Goal: Transaction & Acquisition: Book appointment/travel/reservation

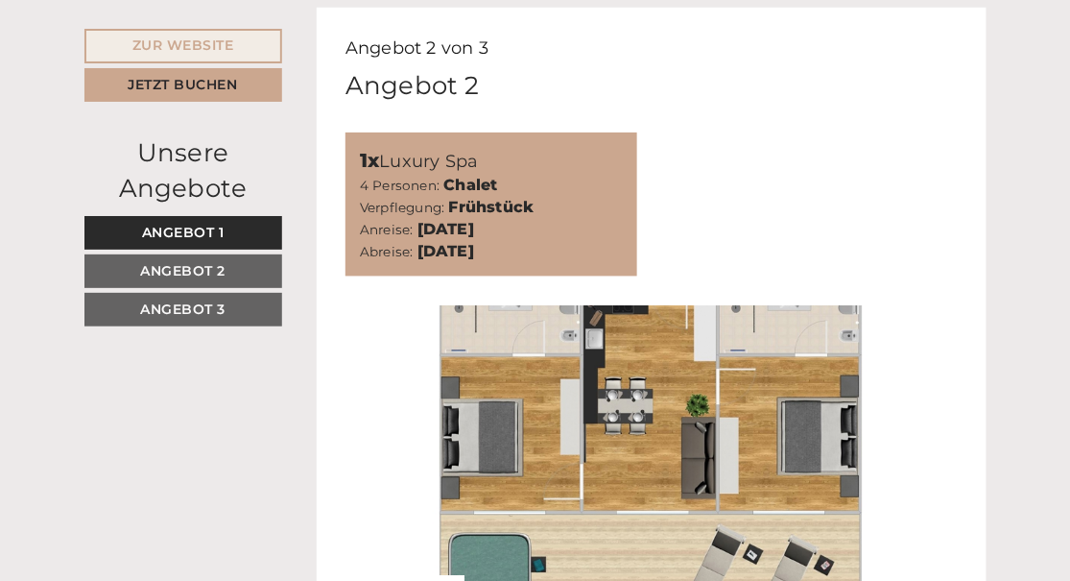
scroll to position [2112, 0]
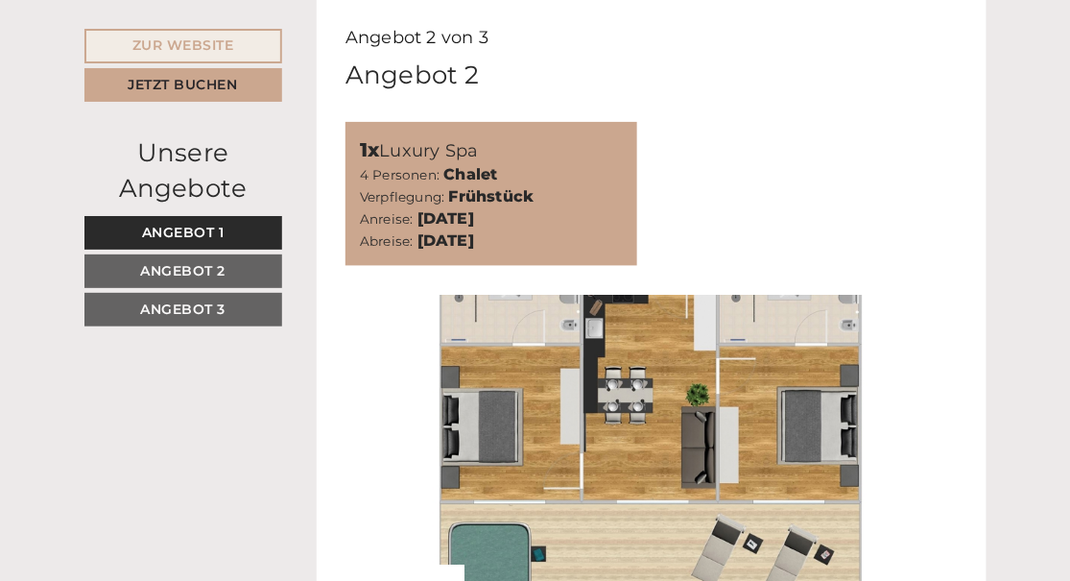
click at [204, 267] on span "Angebot 2" at bounding box center [182, 270] width 85 height 17
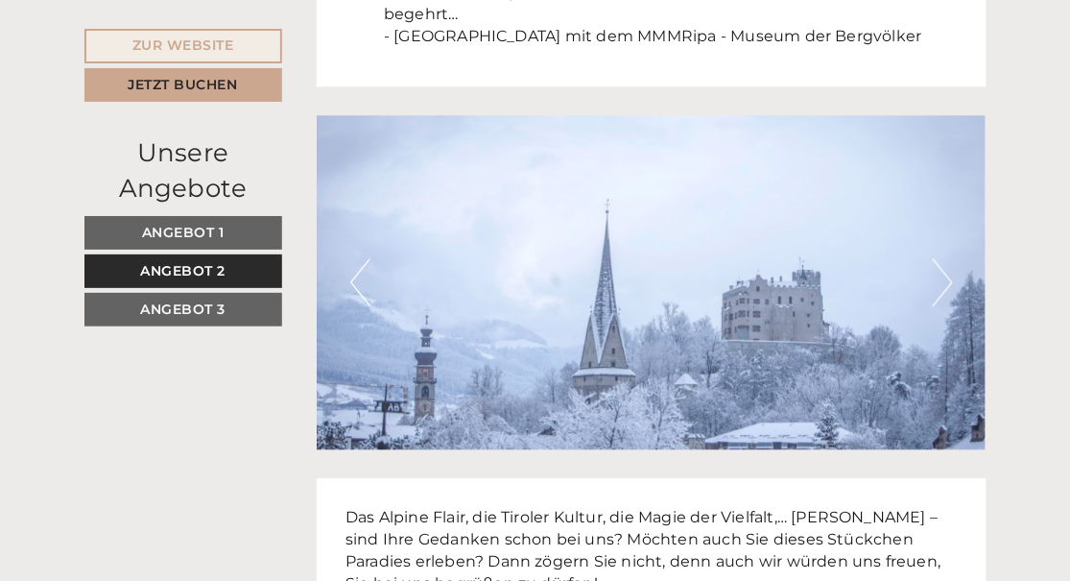
scroll to position [4571, 0]
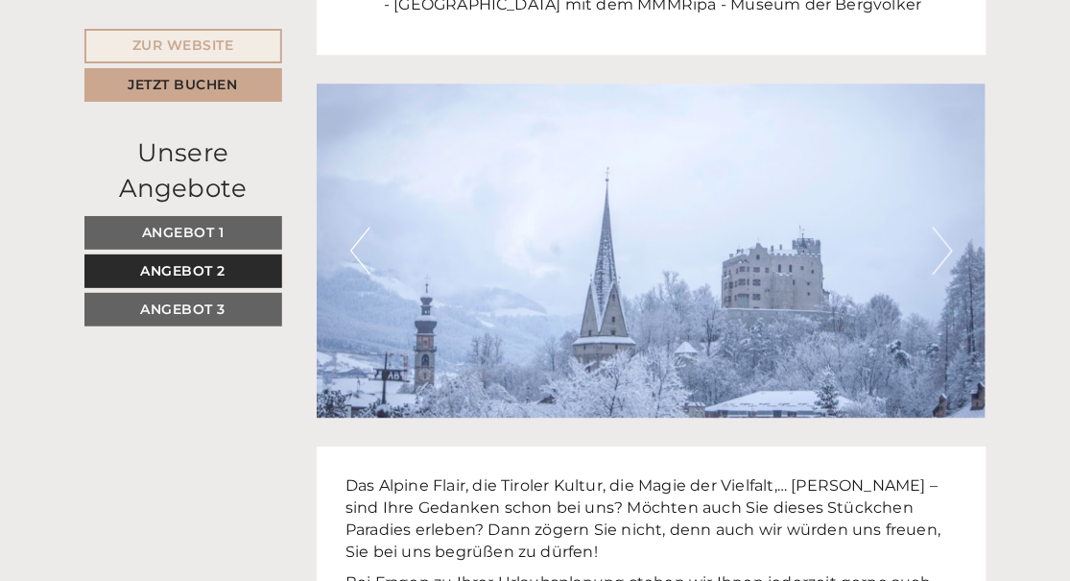
click at [951, 251] on button "Next" at bounding box center [943, 251] width 20 height 48
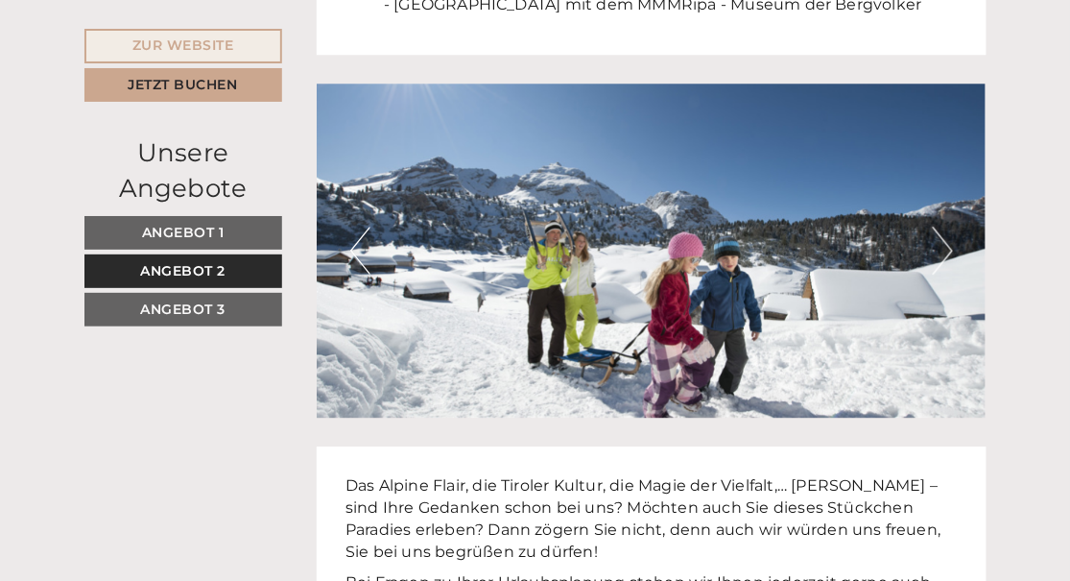
click at [951, 251] on button "Next" at bounding box center [943, 251] width 20 height 48
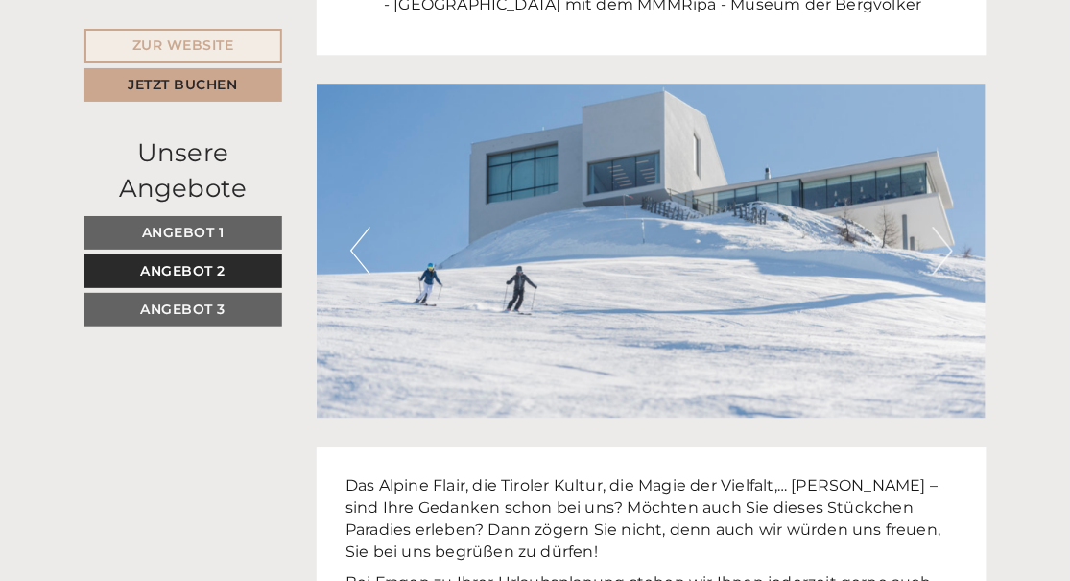
click at [951, 251] on button "Next" at bounding box center [943, 251] width 20 height 48
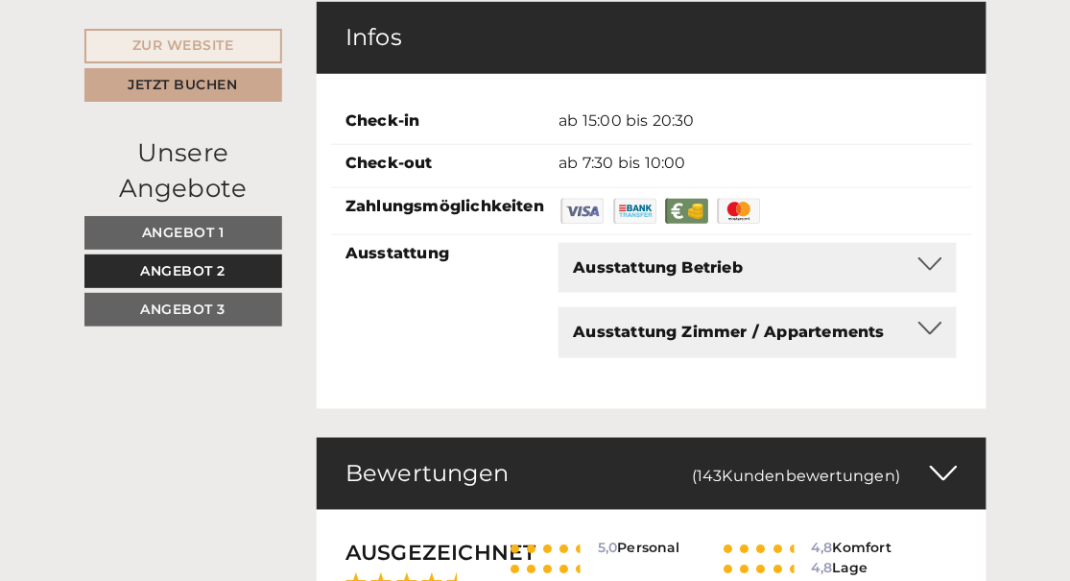
scroll to position [5434, 0]
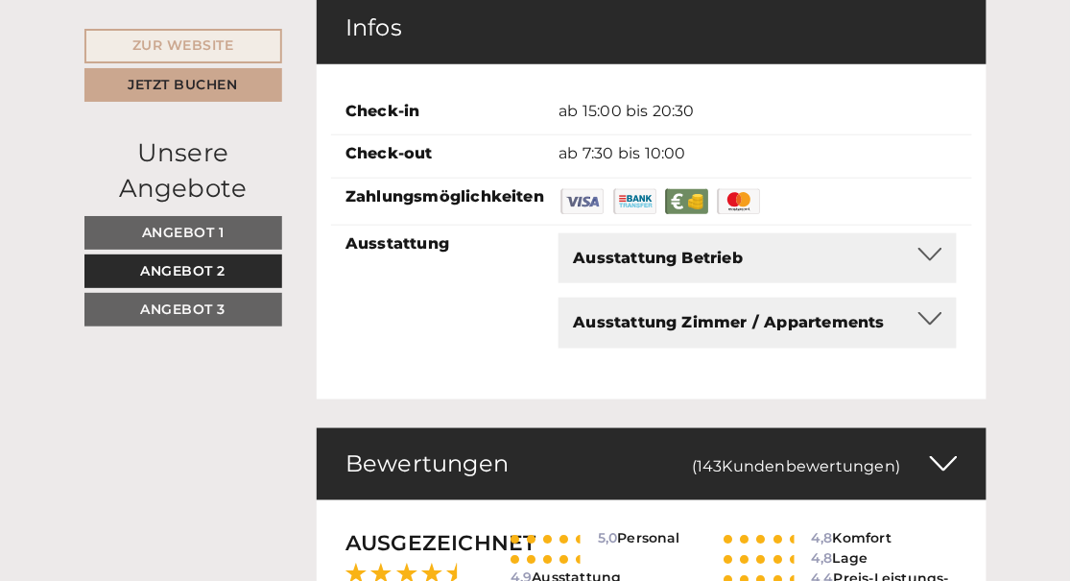
click at [929, 253] on div at bounding box center [931, 254] width 24 height 13
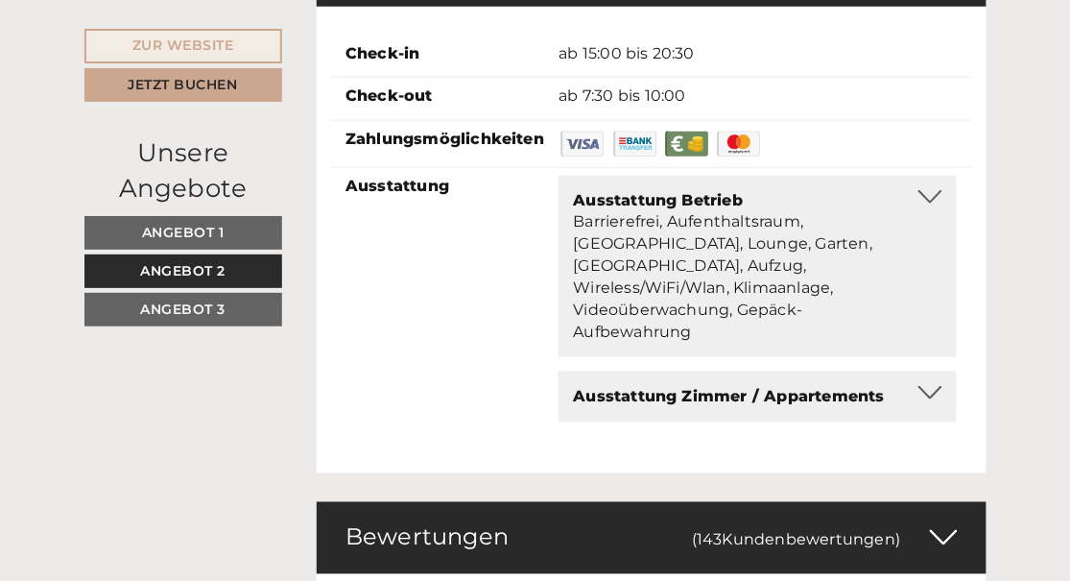
scroll to position [5626, 0]
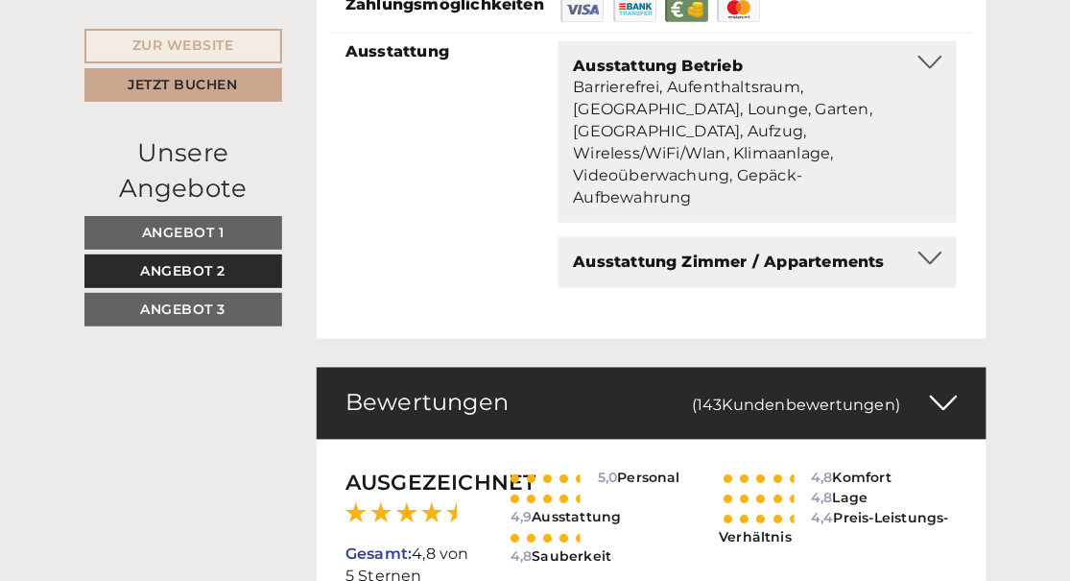
click at [931, 252] on div at bounding box center [931, 258] width 24 height 13
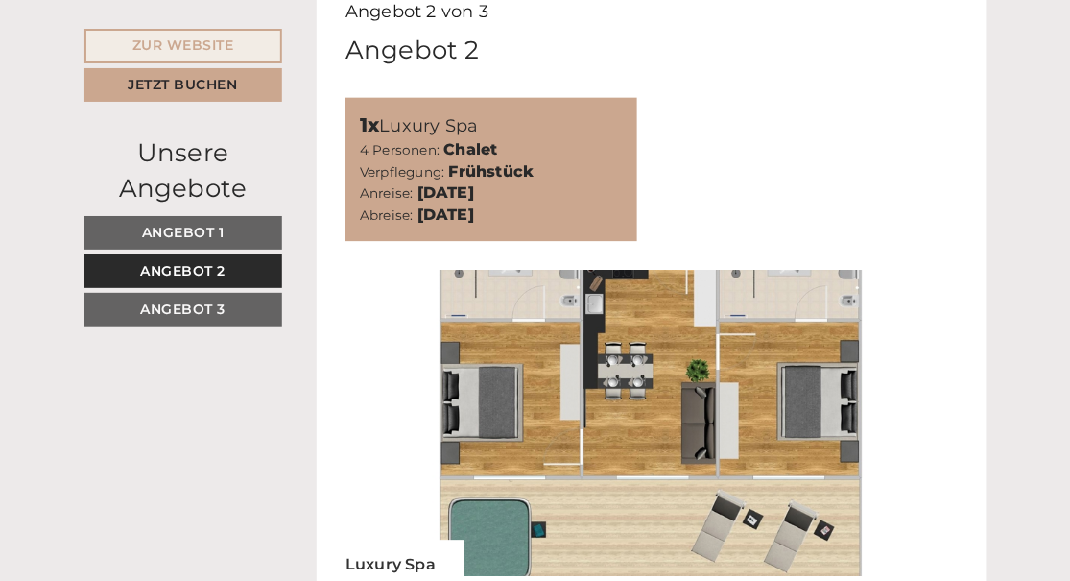
scroll to position [826, 0]
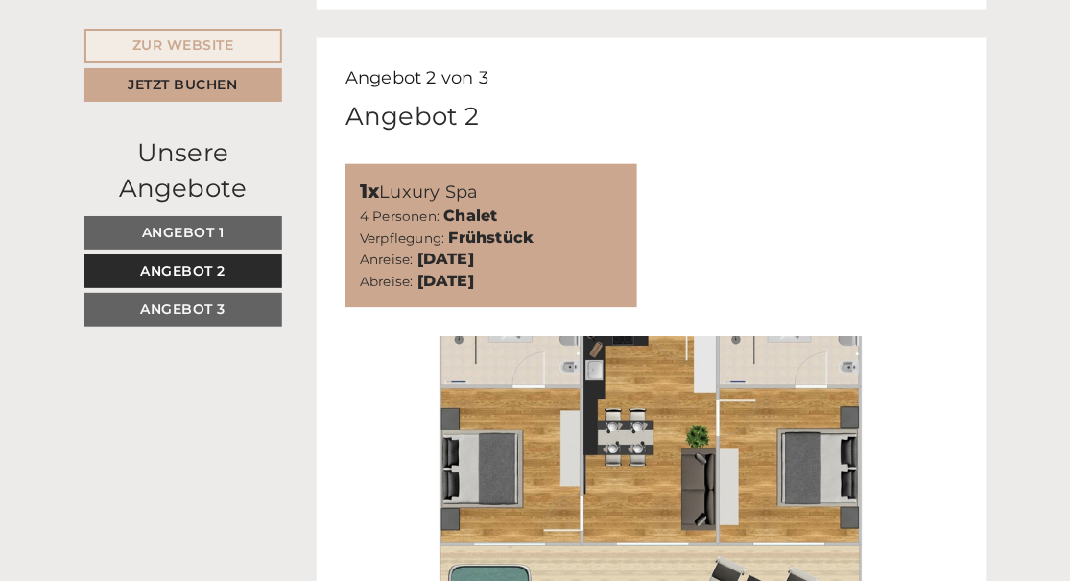
click at [177, 307] on span "Angebot 3" at bounding box center [182, 308] width 85 height 17
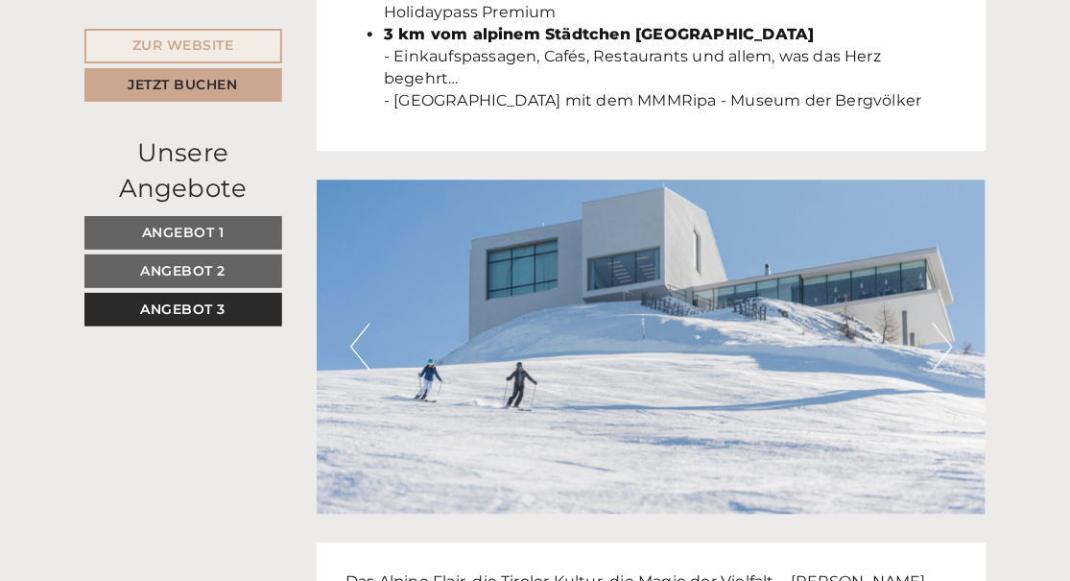
scroll to position [4474, 0]
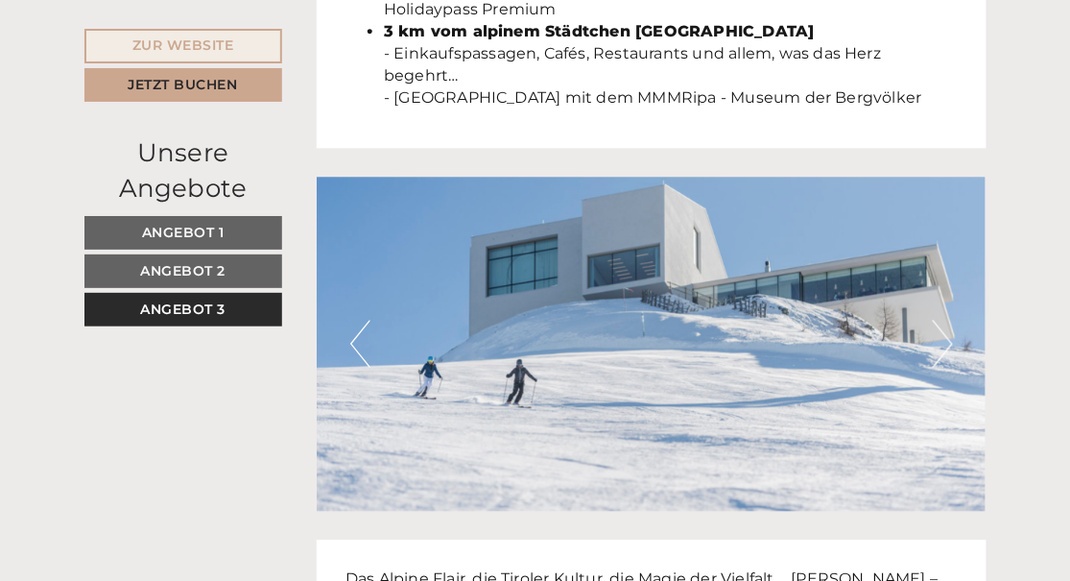
click at [949, 351] on button "Next" at bounding box center [943, 344] width 20 height 48
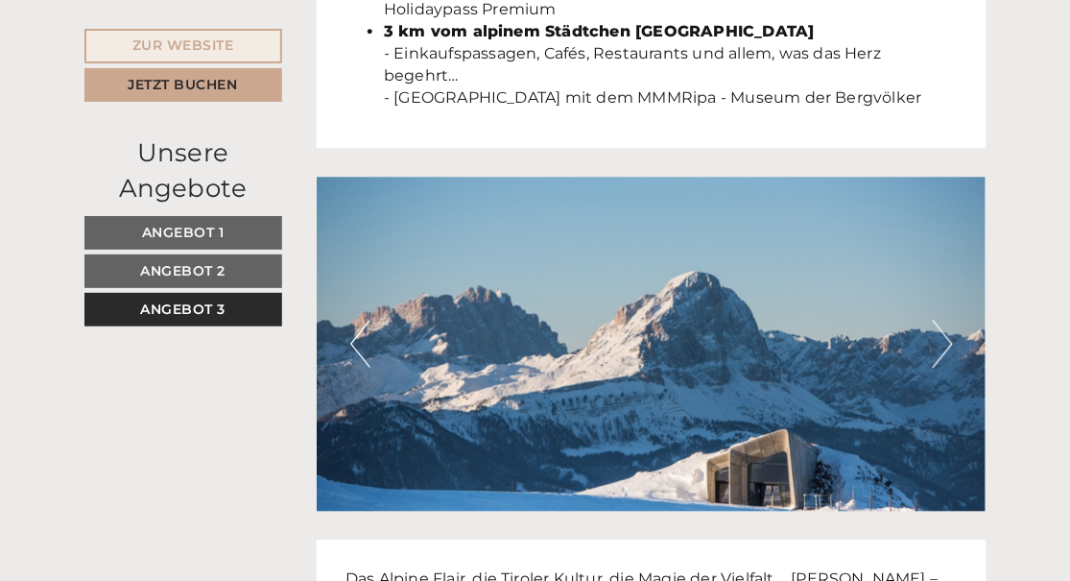
click at [949, 351] on button "Next" at bounding box center [943, 344] width 20 height 48
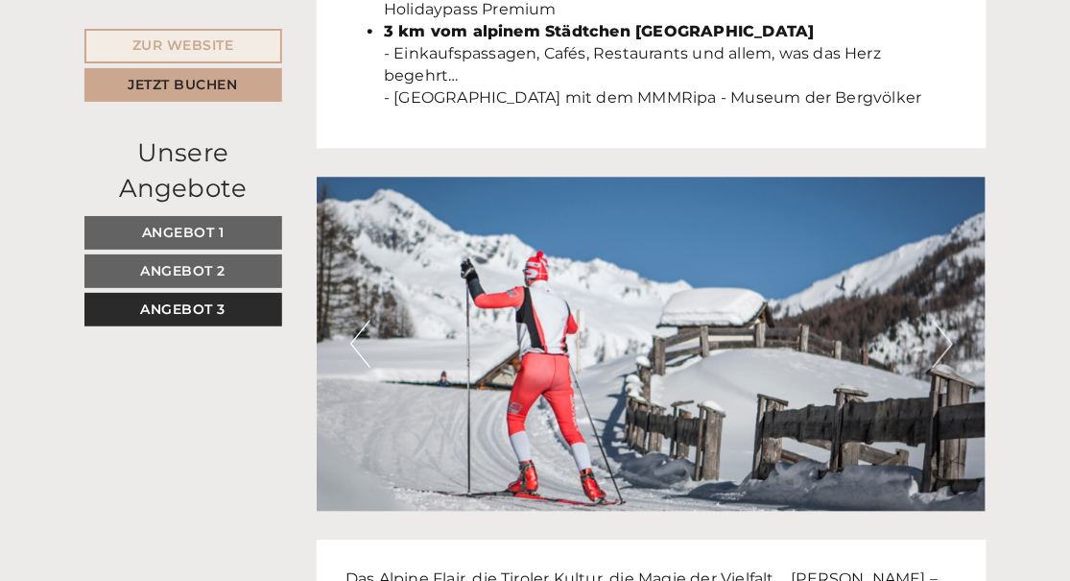
click at [949, 351] on button "Next" at bounding box center [943, 344] width 20 height 48
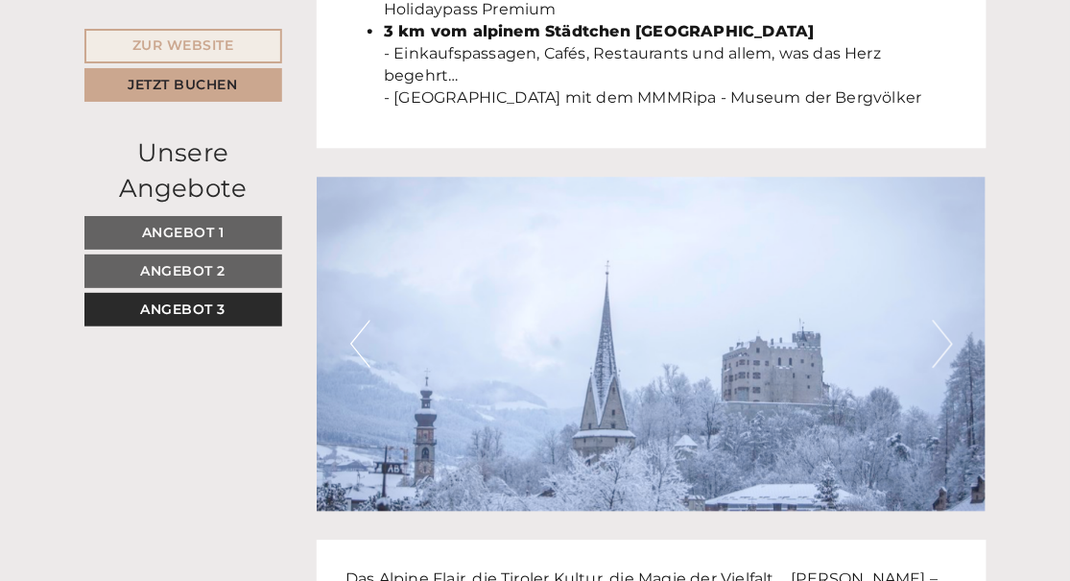
click at [949, 351] on button "Next" at bounding box center [943, 344] width 20 height 48
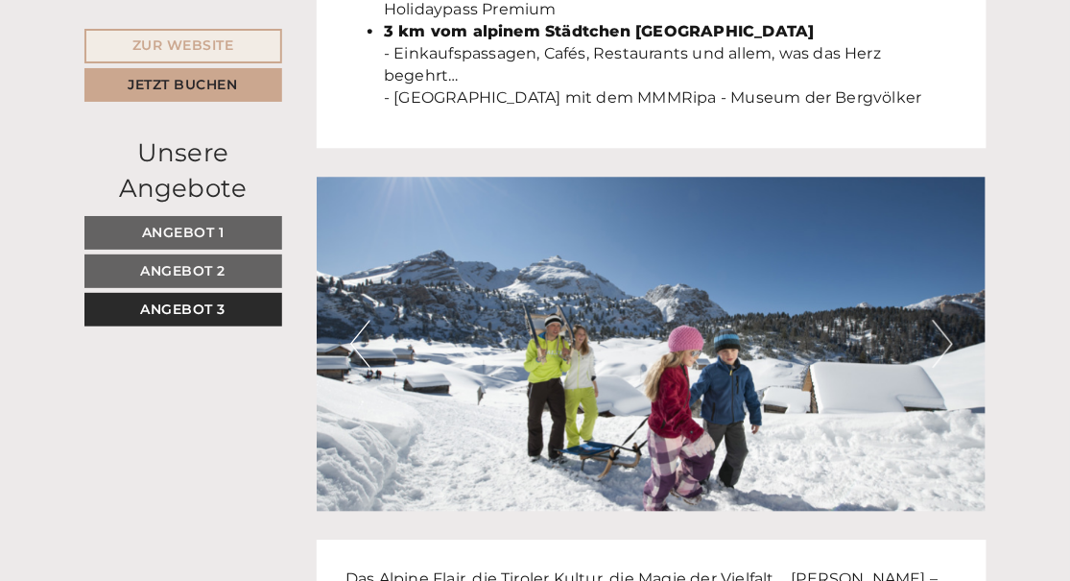
click at [949, 351] on button "Next" at bounding box center [943, 344] width 20 height 48
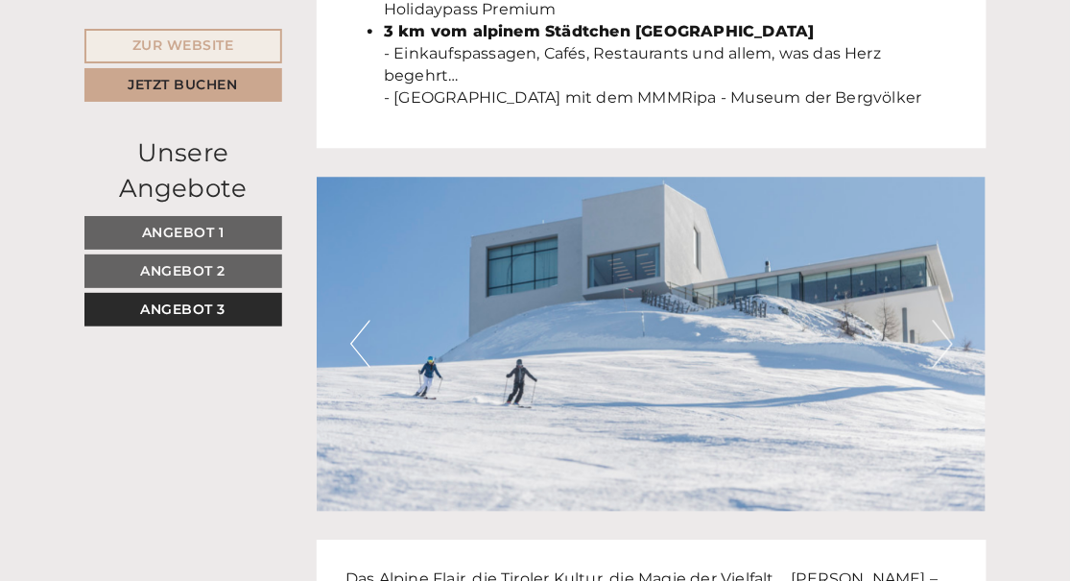
click at [949, 351] on button "Next" at bounding box center [943, 344] width 20 height 48
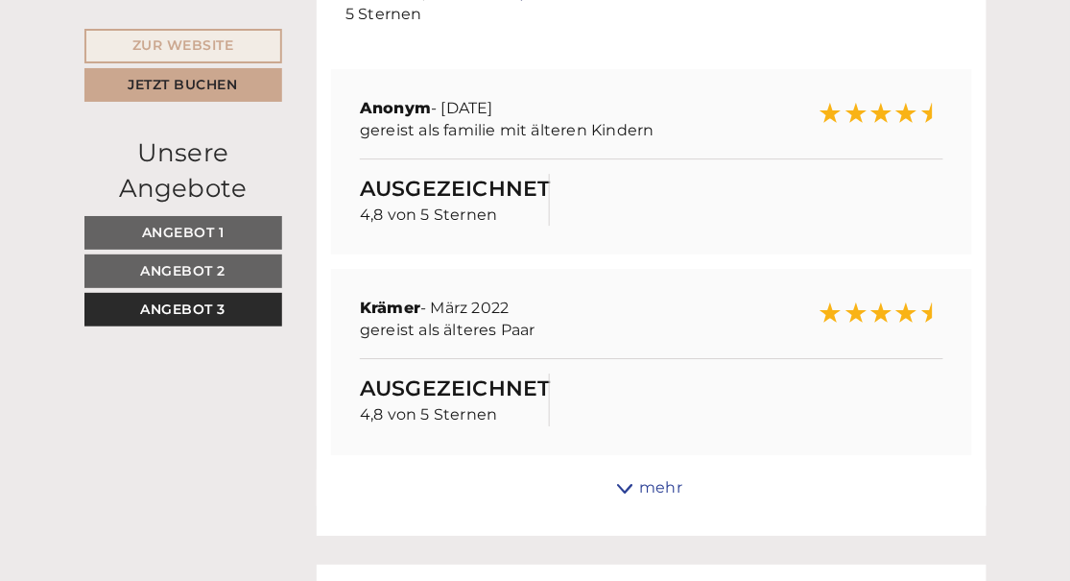
scroll to position [6107, 0]
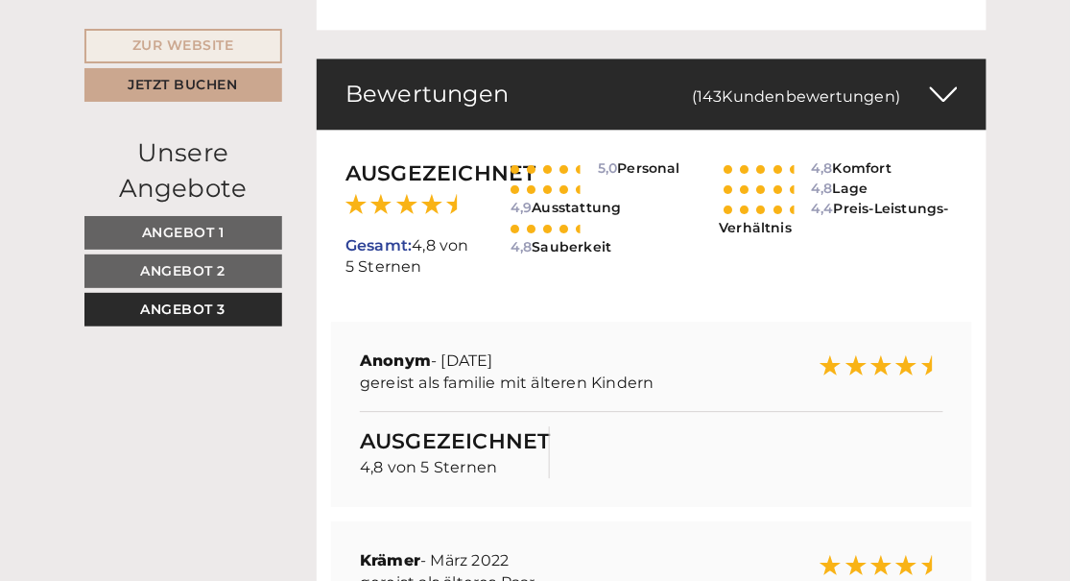
click at [170, 225] on span "Angebot 1" at bounding box center [183, 232] width 83 height 17
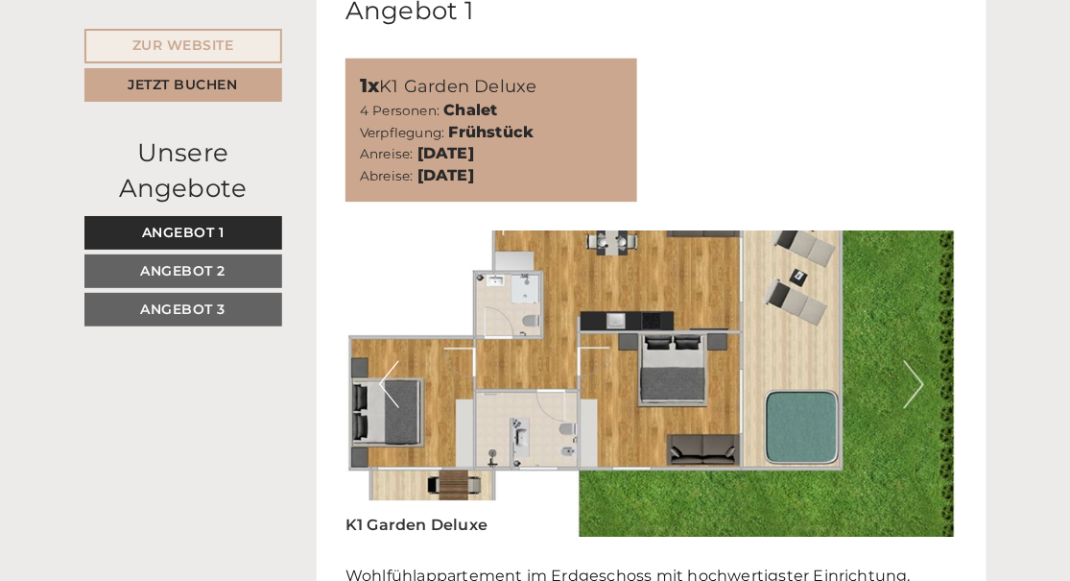
scroll to position [1018, 0]
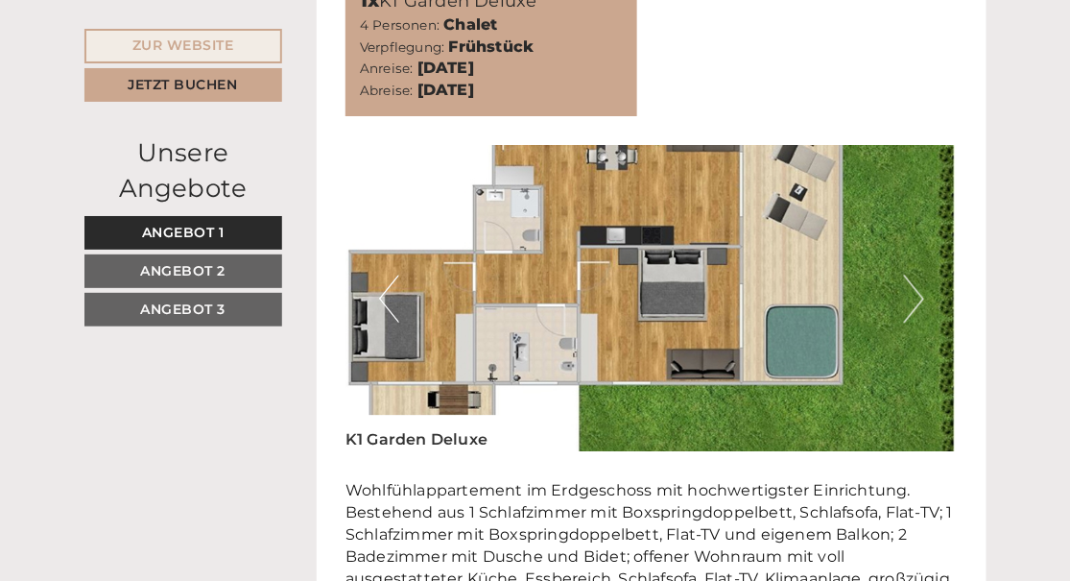
click at [917, 301] on button "Next" at bounding box center [914, 299] width 20 height 48
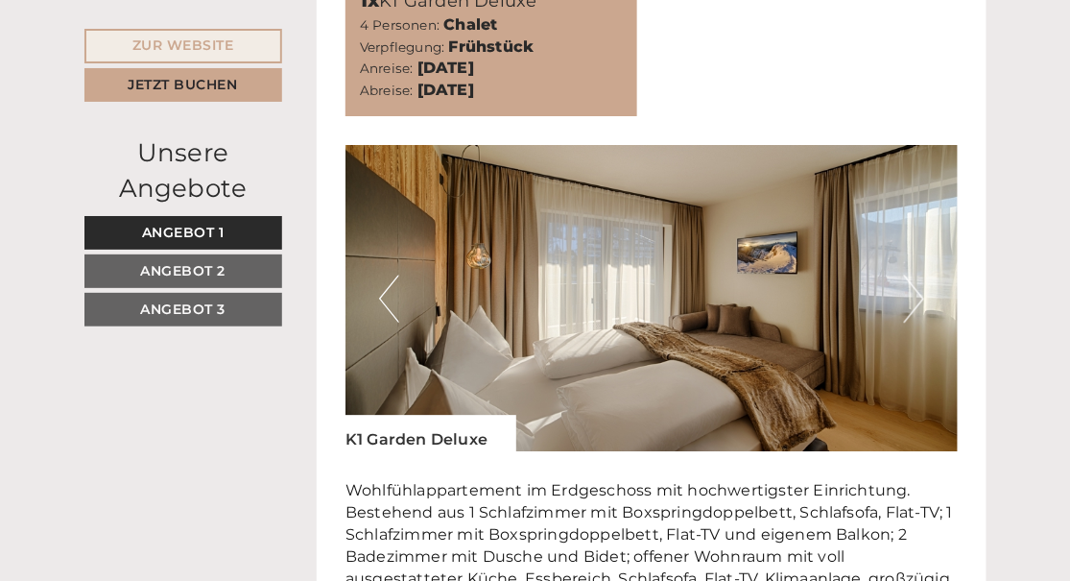
click at [917, 301] on button "Next" at bounding box center [914, 299] width 20 height 48
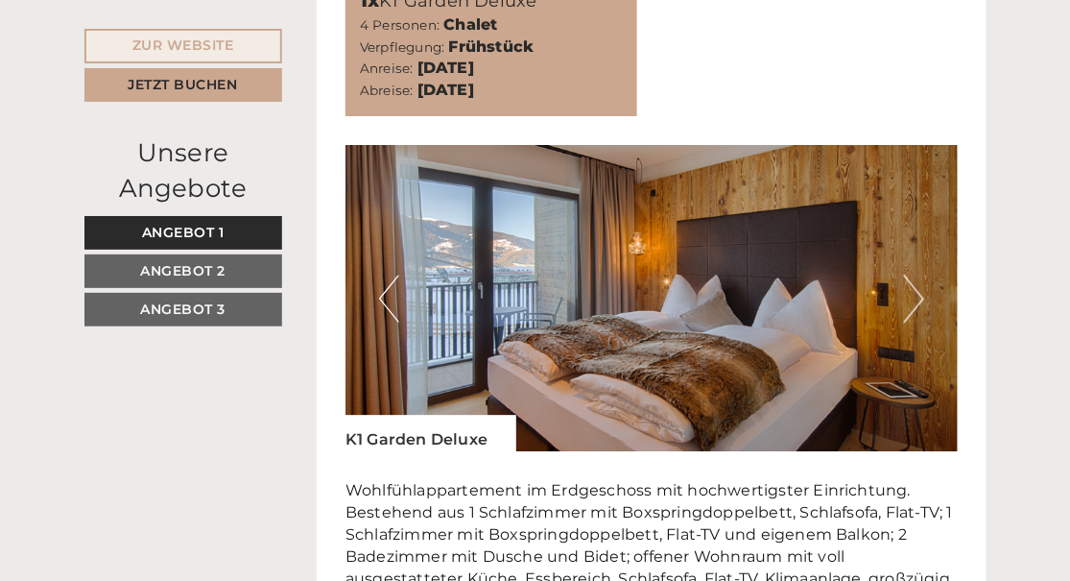
click at [917, 301] on button "Next" at bounding box center [914, 299] width 20 height 48
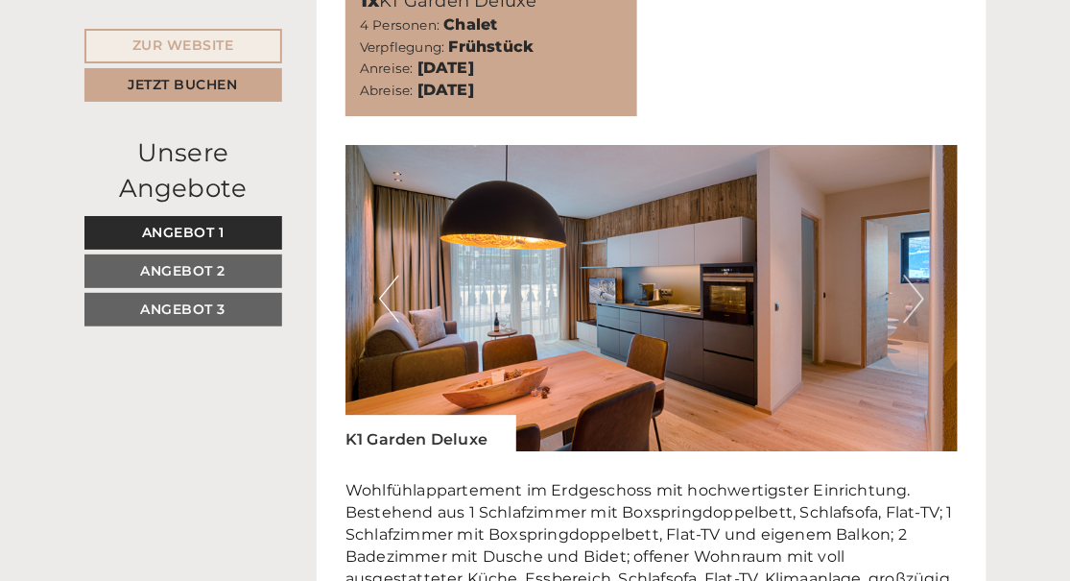
click at [917, 301] on button "Next" at bounding box center [914, 299] width 20 height 48
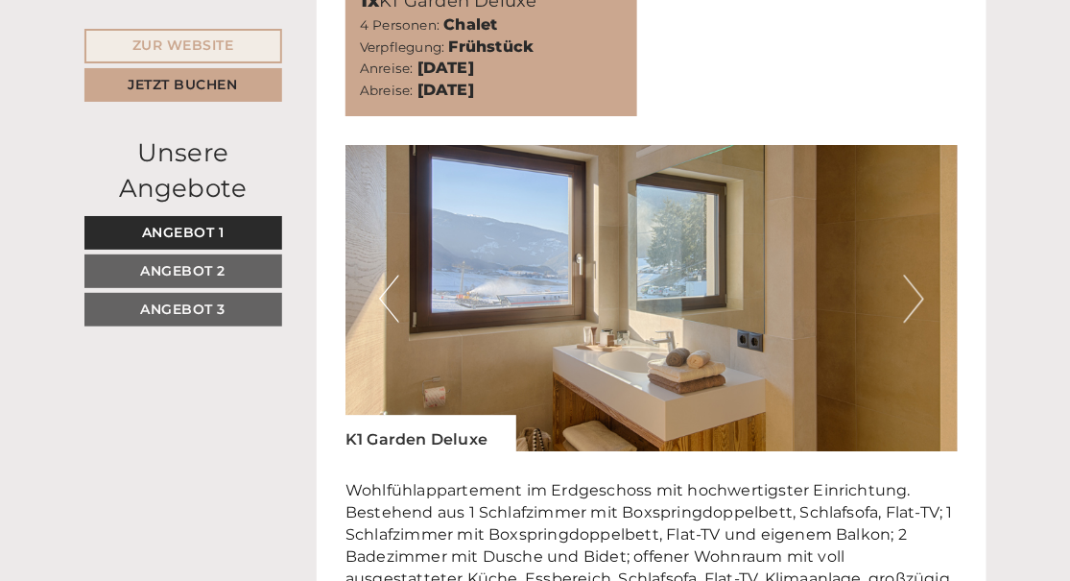
click at [917, 301] on button "Next" at bounding box center [914, 299] width 20 height 48
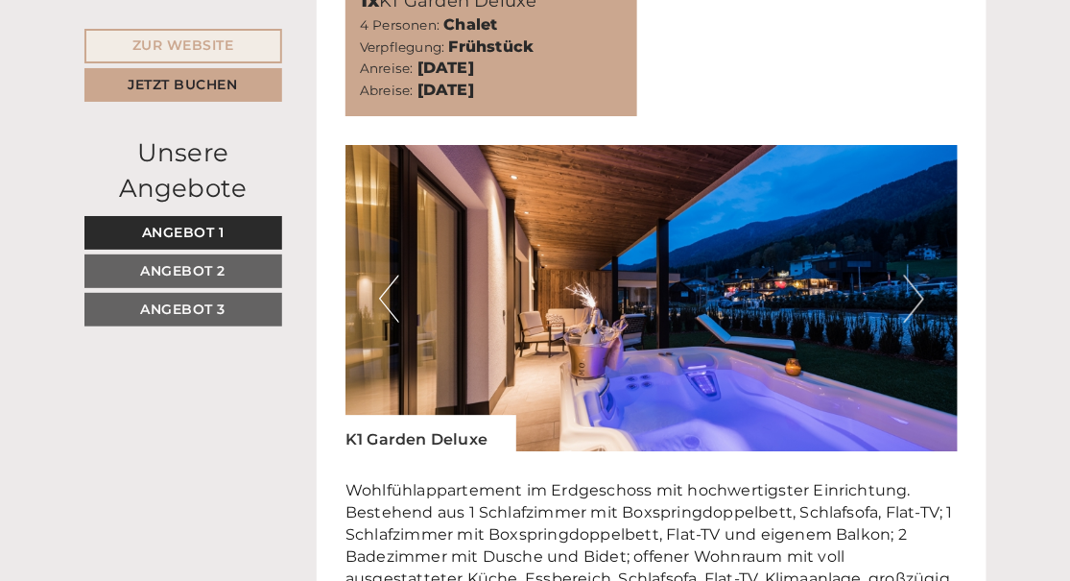
click at [917, 301] on button "Next" at bounding box center [914, 299] width 20 height 48
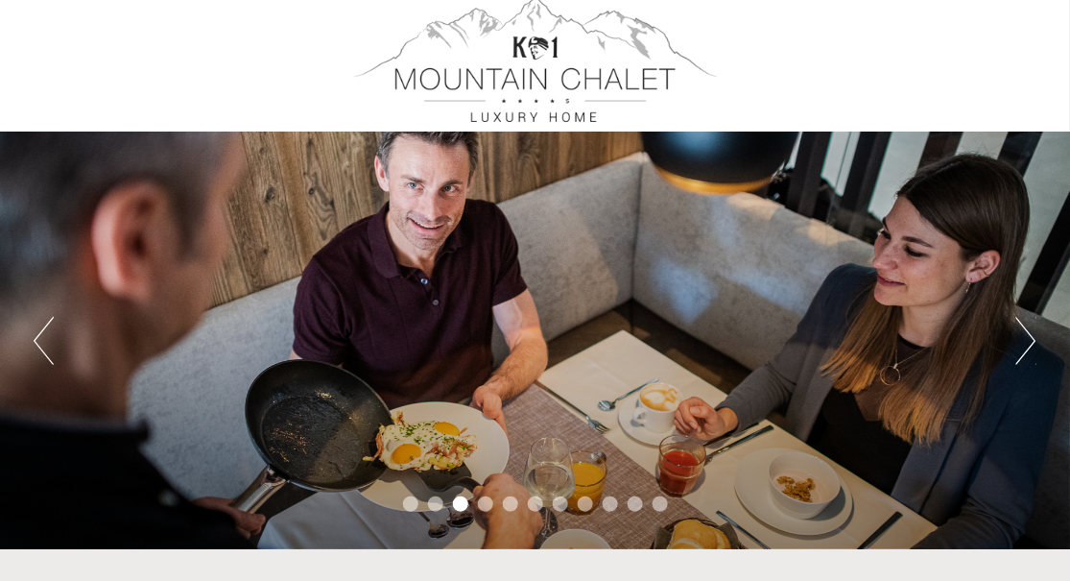
scroll to position [0, 0]
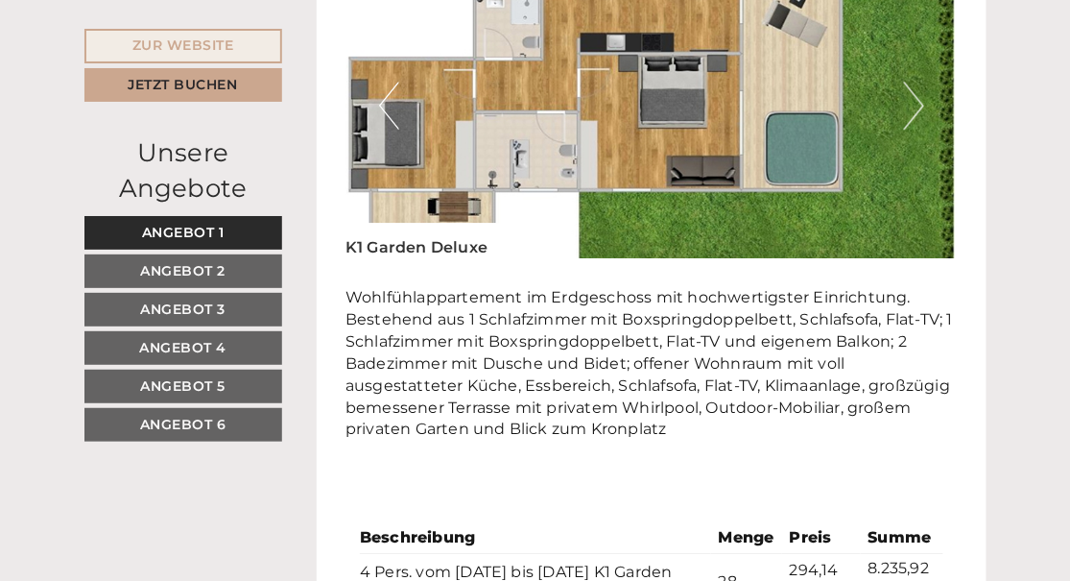
scroll to position [1440, 0]
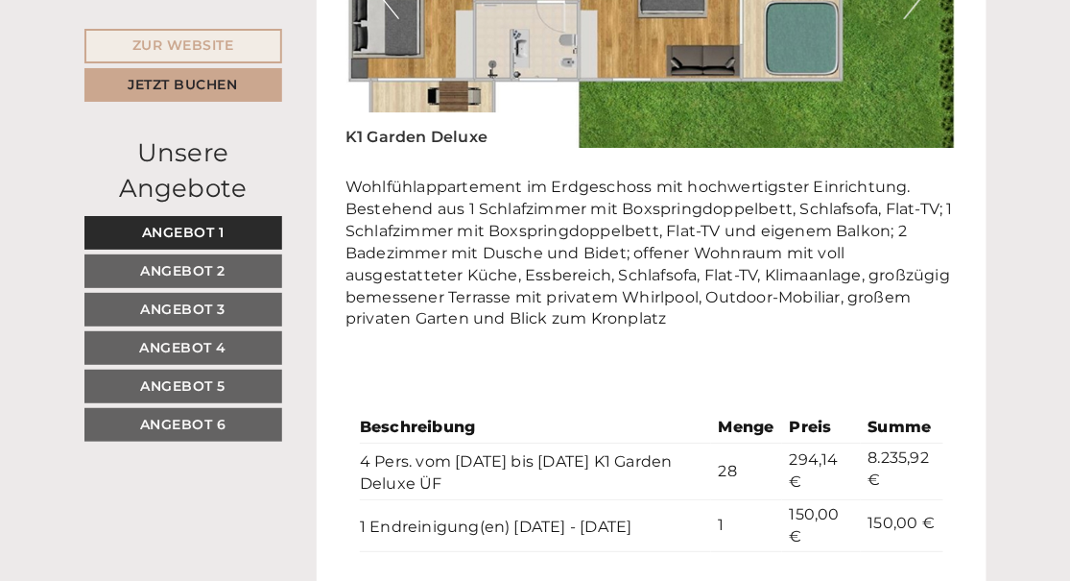
click at [614, 392] on div "Beschreibung Menge Preis Summe 4 Pers. vom [DATE] bis [DATE] K1 Garden Deluxe Ü…" at bounding box center [652, 483] width 612 height 228
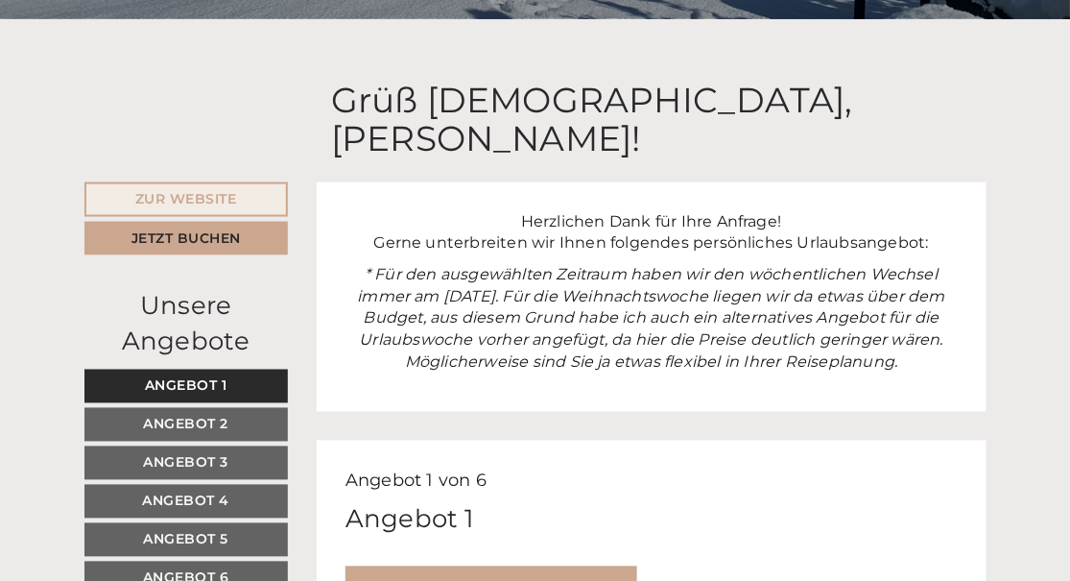
scroll to position [576, 0]
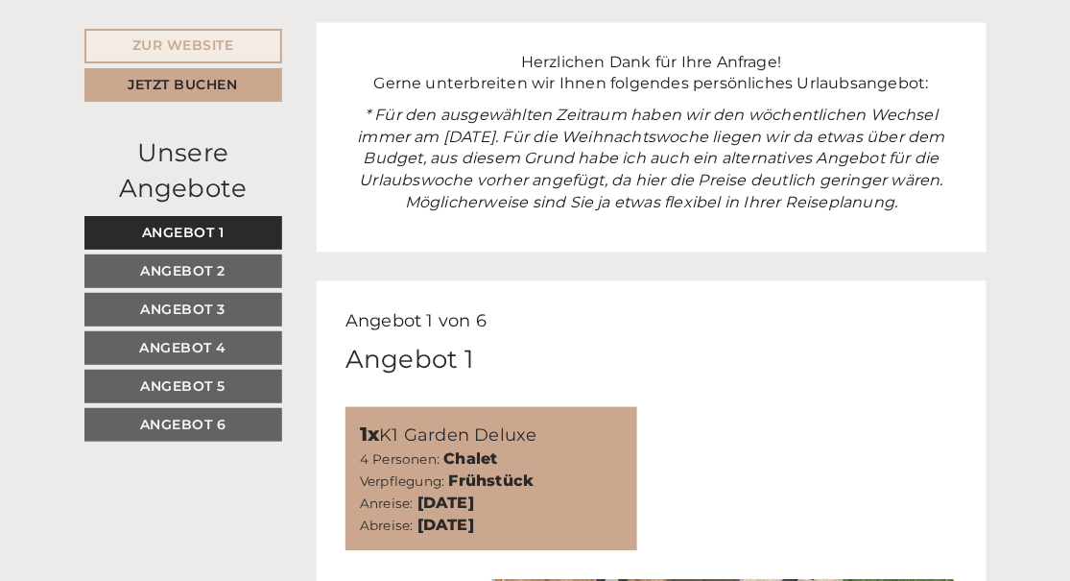
scroll to position [672, 0]
